Goal: Task Accomplishment & Management: Manage account settings

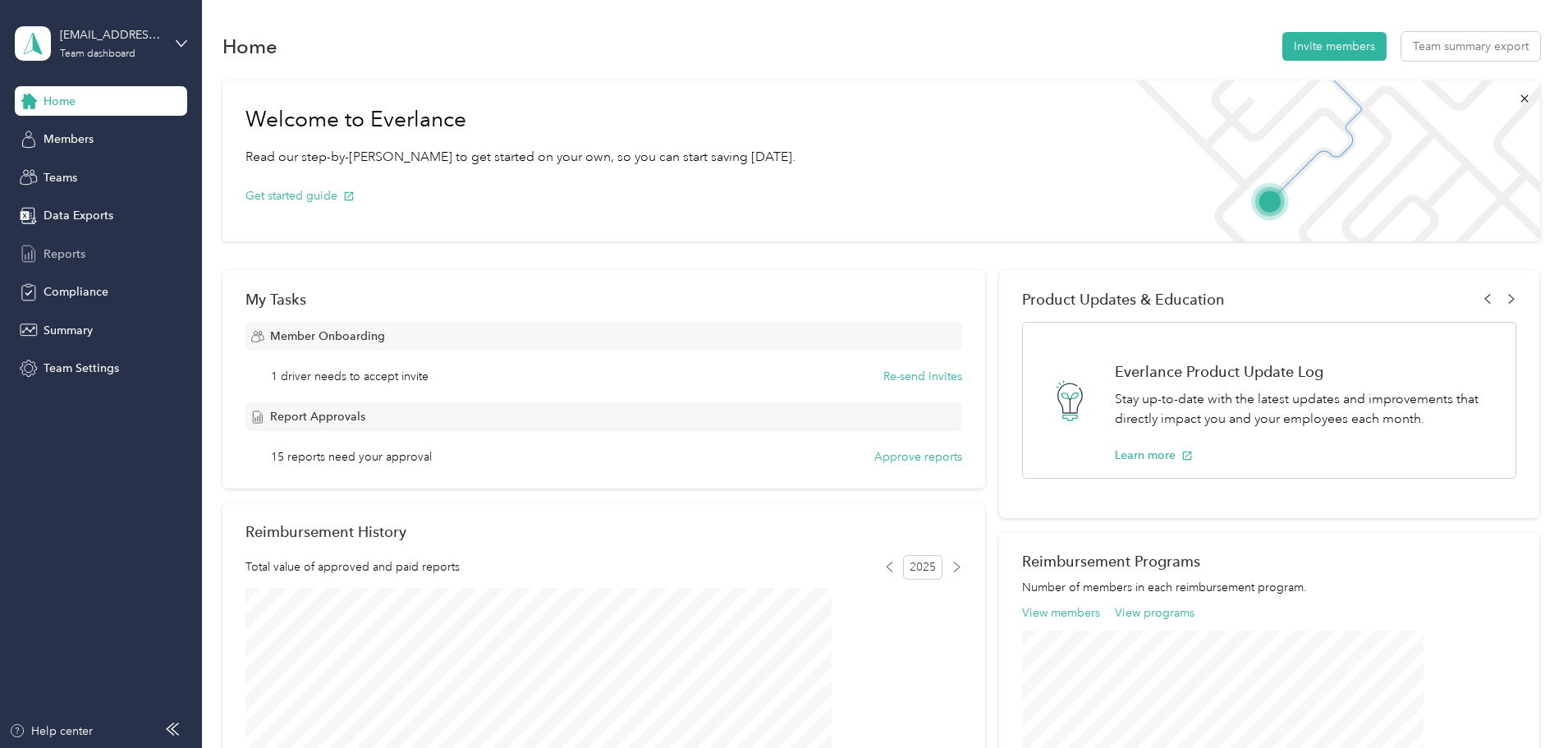
click at [71, 260] on span "Reports" at bounding box center [64, 254] width 42 height 17
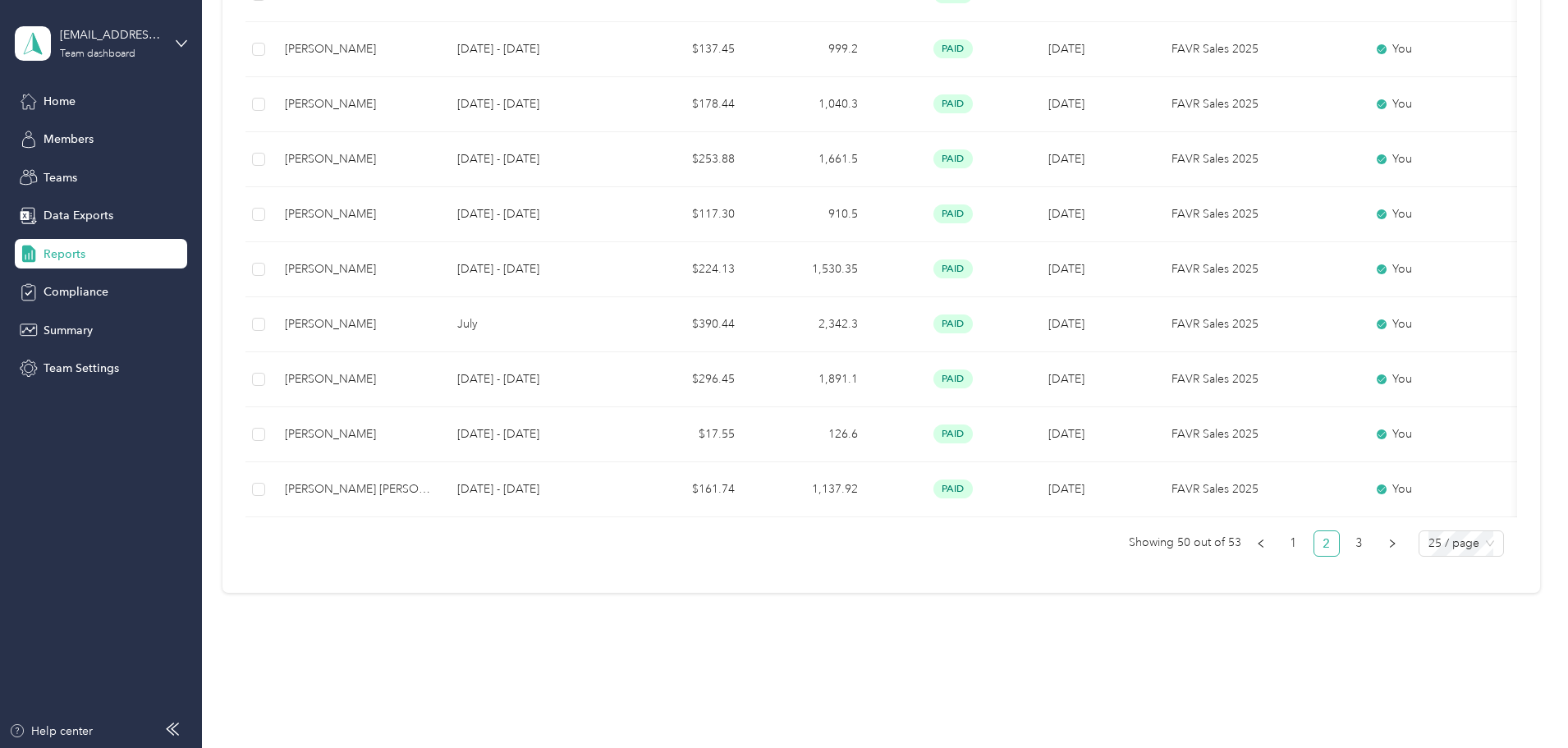
scroll to position [1275, 0]
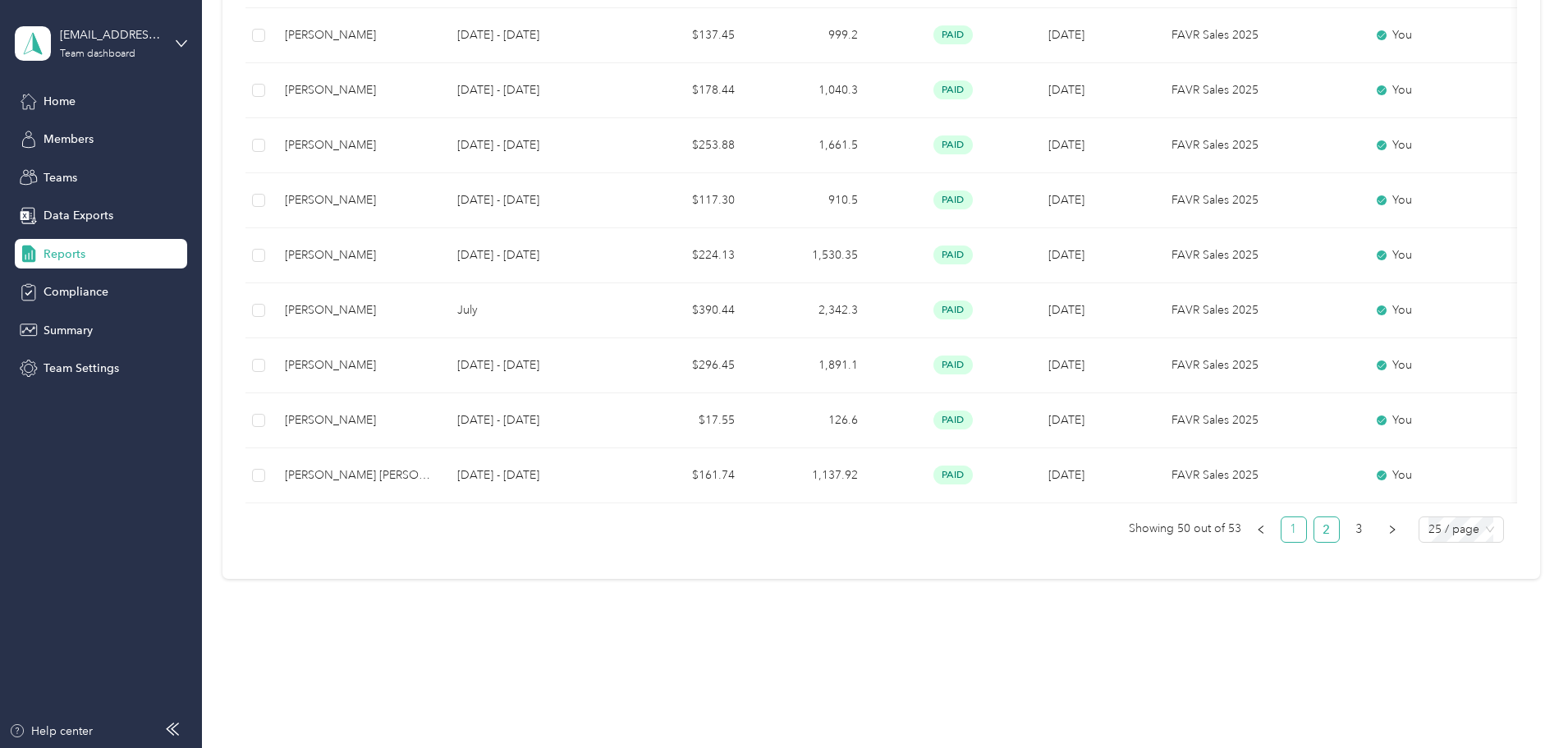
click at [1282, 530] on link "1" at bounding box center [1294, 529] width 24 height 24
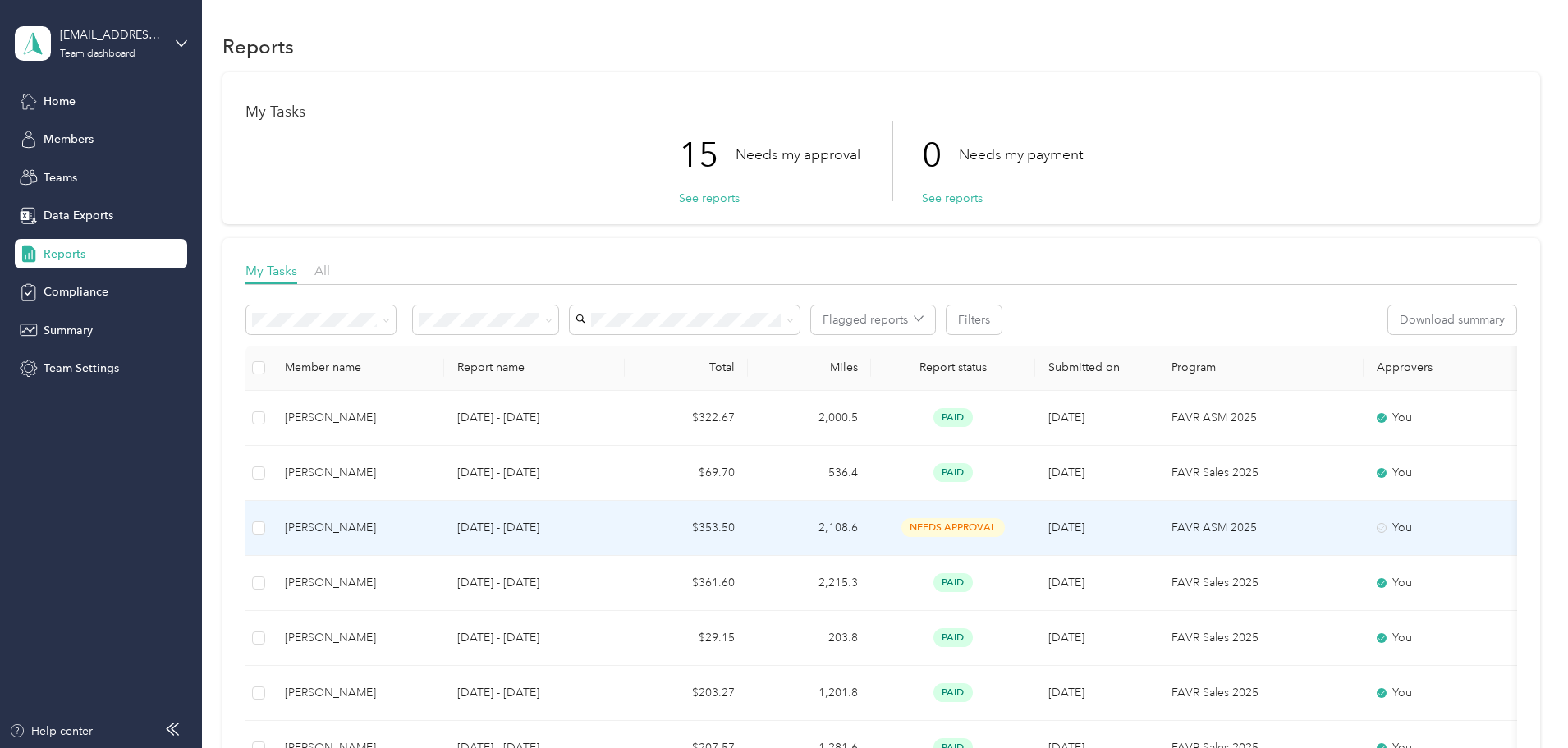
click at [431, 535] on div "[PERSON_NAME]" at bounding box center [358, 528] width 146 height 18
